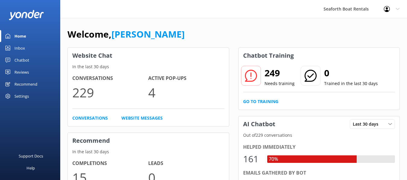
click at [15, 49] on div "Inbox" at bounding box center [19, 48] width 11 height 12
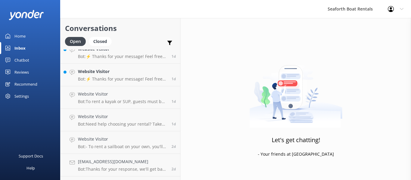
scroll to position [167, 0]
click at [114, 80] on p "Bot: ⚡ Thanks for your message! Feel free to keep chatting — our automated FAQ …" at bounding box center [122, 78] width 89 height 5
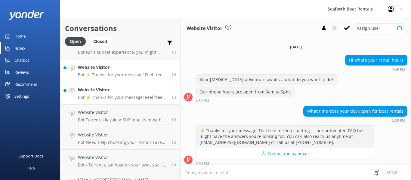
scroll to position [4, 0]
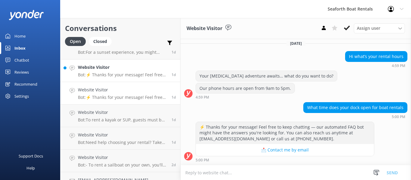
click at [123, 71] on div "Website Visitor Bot: ⚡ Thanks for your message! Feel free to keep chatting — ou…" at bounding box center [122, 70] width 89 height 13
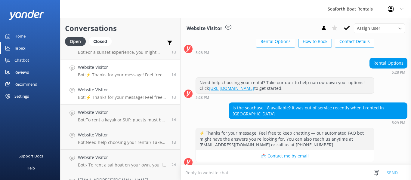
click at [118, 92] on h4 "Website Visitor" at bounding box center [122, 90] width 89 height 7
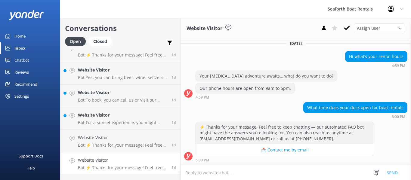
scroll to position [78, 0]
click at [119, 122] on p "Bot: For a sunset experience, you might consider the Sunset Sail Coronado or th…" at bounding box center [122, 122] width 89 height 5
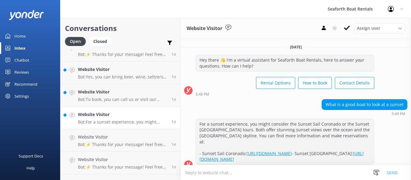
scroll to position [8, 0]
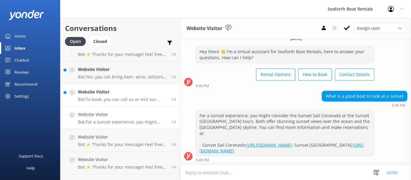
click at [123, 102] on p "Bot: To book, you can call us or visit our website to choose your equipment. On…" at bounding box center [122, 99] width 89 height 5
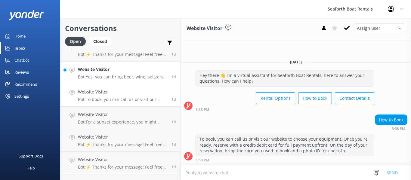
click at [128, 76] on p "Bot: Yes, you can bring beer, wine, seltzers, and champagne on board if you are…" at bounding box center [122, 76] width 89 height 5
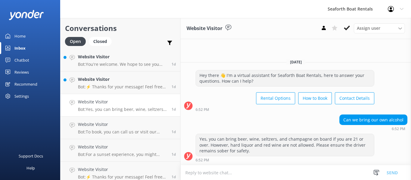
scroll to position [45, 0]
click at [130, 82] on h4 "Website Visitor" at bounding box center [122, 79] width 89 height 7
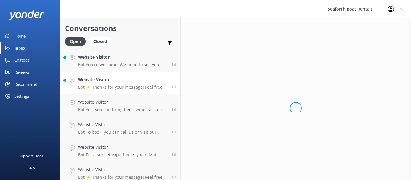
click at [132, 77] on h4 "Website Visitor" at bounding box center [122, 79] width 89 height 7
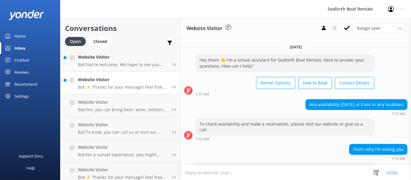
scroll to position [36, 0]
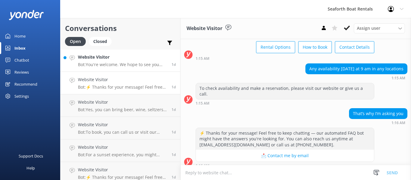
click at [127, 68] on link "Website Visitor Bot: You're welcome. We hope to see you soon! 1d" at bounding box center [121, 60] width 120 height 23
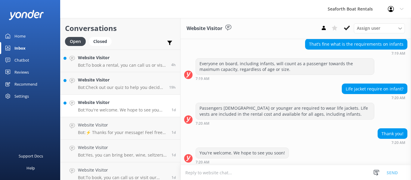
scroll to position [107, 0]
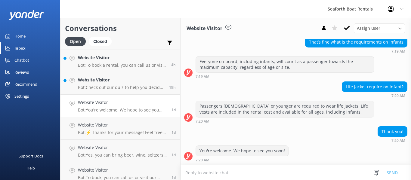
click at [127, 68] on link "Website Visitor Bot: To book a rental, you can call us or visit our website to …" at bounding box center [121, 61] width 120 height 23
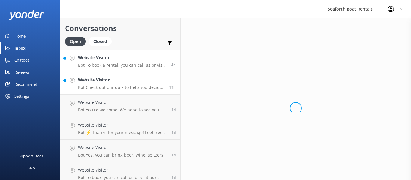
click at [118, 90] on p "Bot: Check out our quiz to help you decide on your rental option at [URL][DOMAI…" at bounding box center [121, 87] width 87 height 5
click at [113, 99] on link "Website Visitor Bot: You're welcome. We hope to see you soon! 1d" at bounding box center [121, 106] width 120 height 23
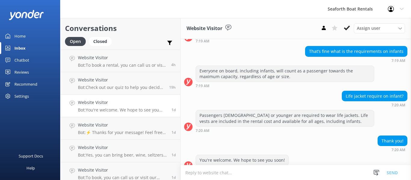
scroll to position [107, 0]
